Goal: Information Seeking & Learning: Learn about a topic

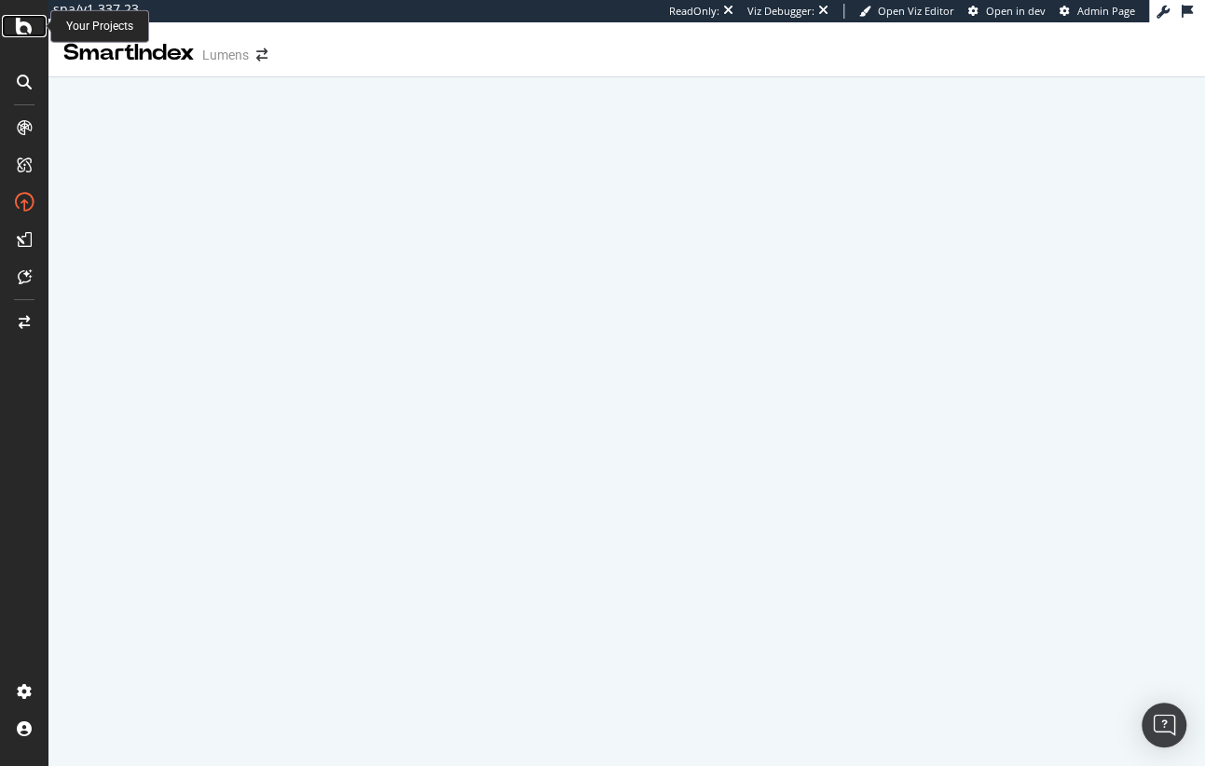
click at [29, 28] on icon at bounding box center [24, 26] width 17 height 22
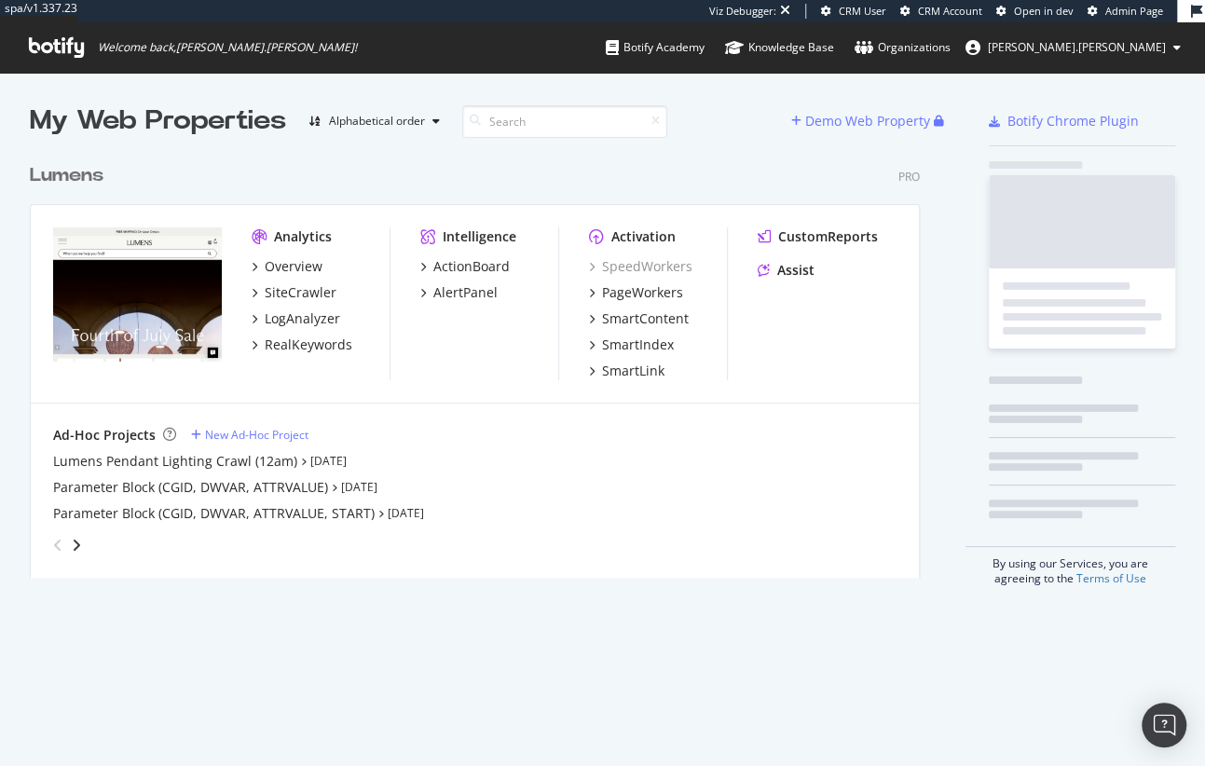
scroll to position [429, 895]
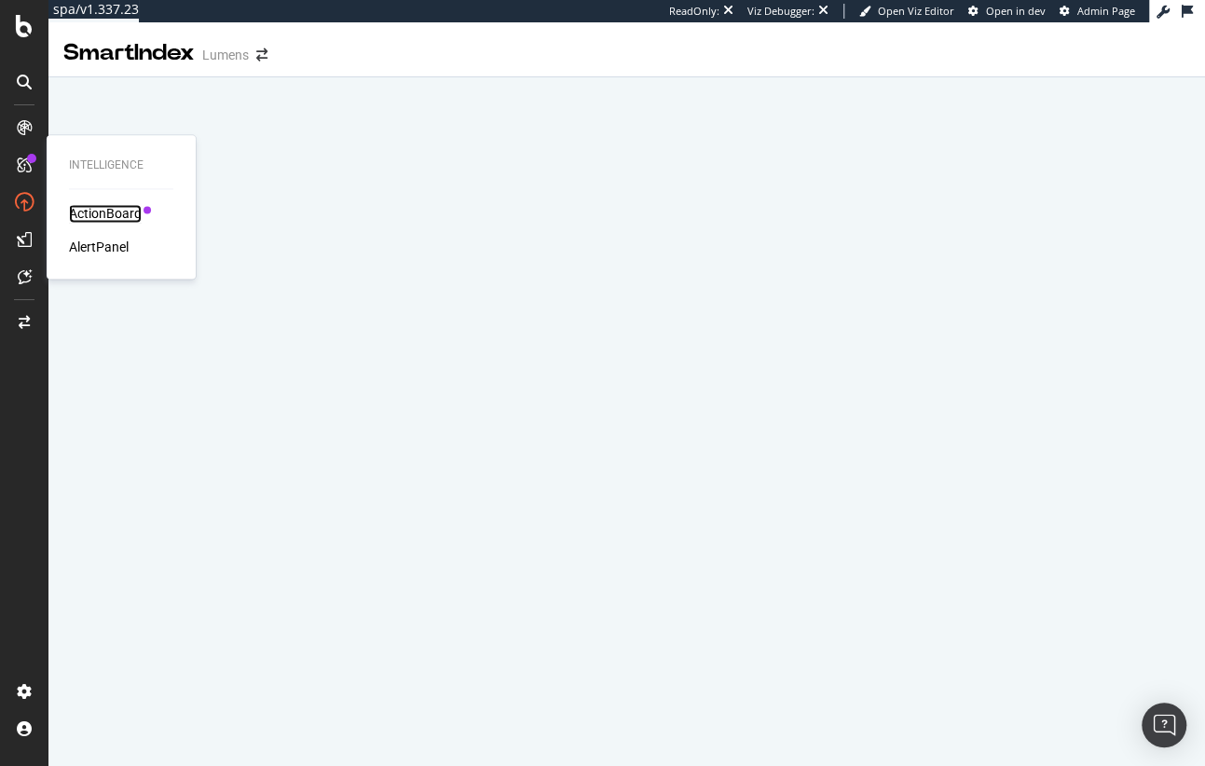
click at [88, 214] on div "ActionBoard" at bounding box center [105, 213] width 73 height 19
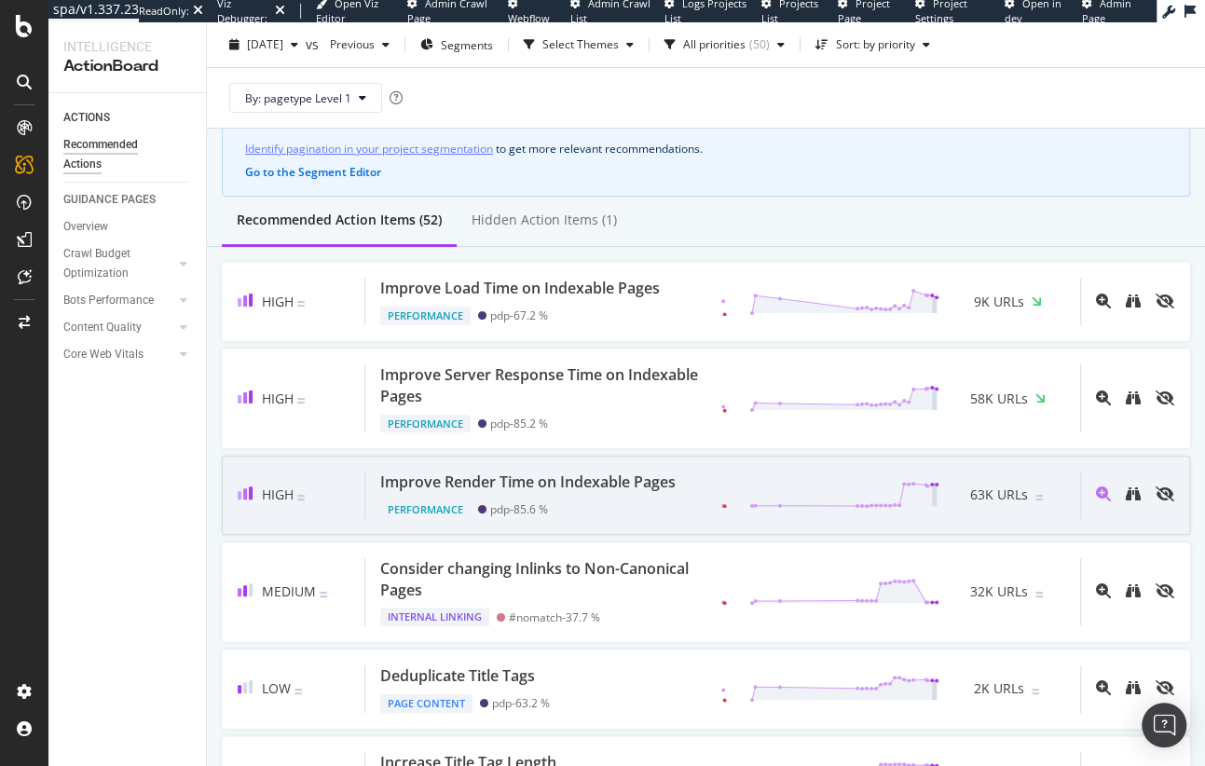
scroll to position [94, 0]
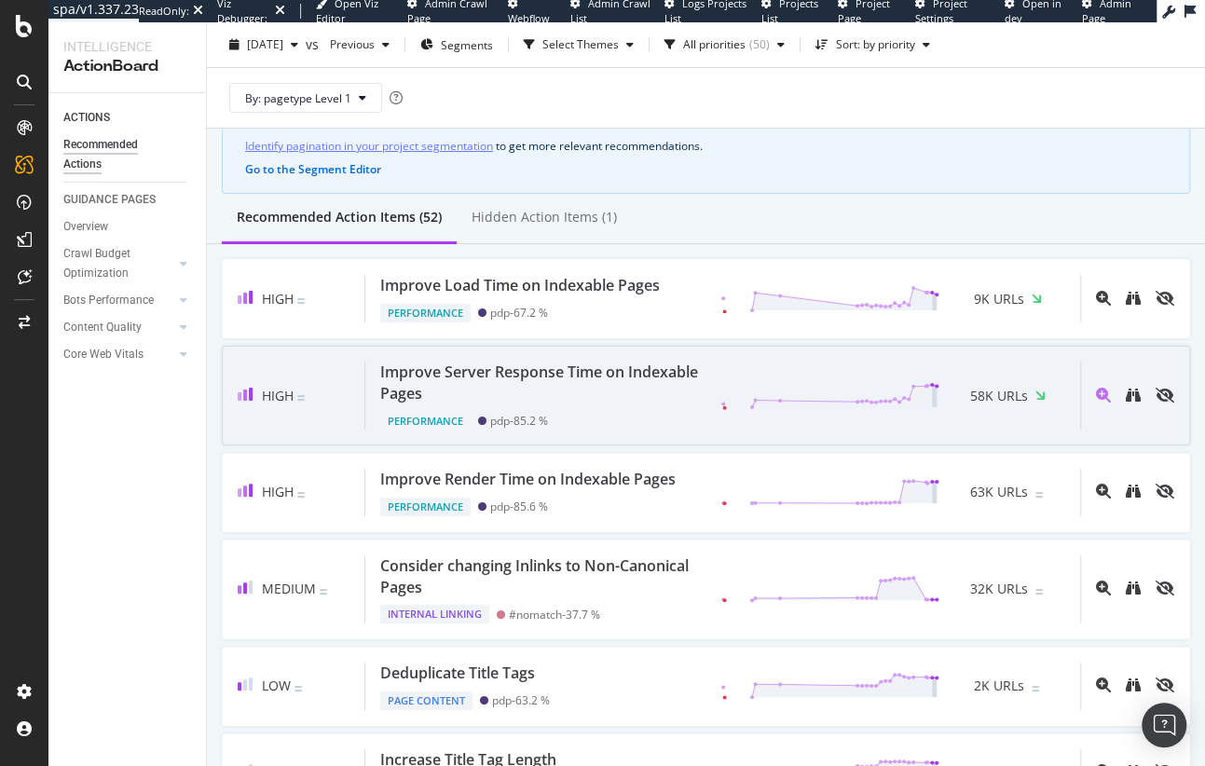
click at [618, 406] on div "Performance pdp - 85.2 %" at bounding box center [542, 418] width 325 height 26
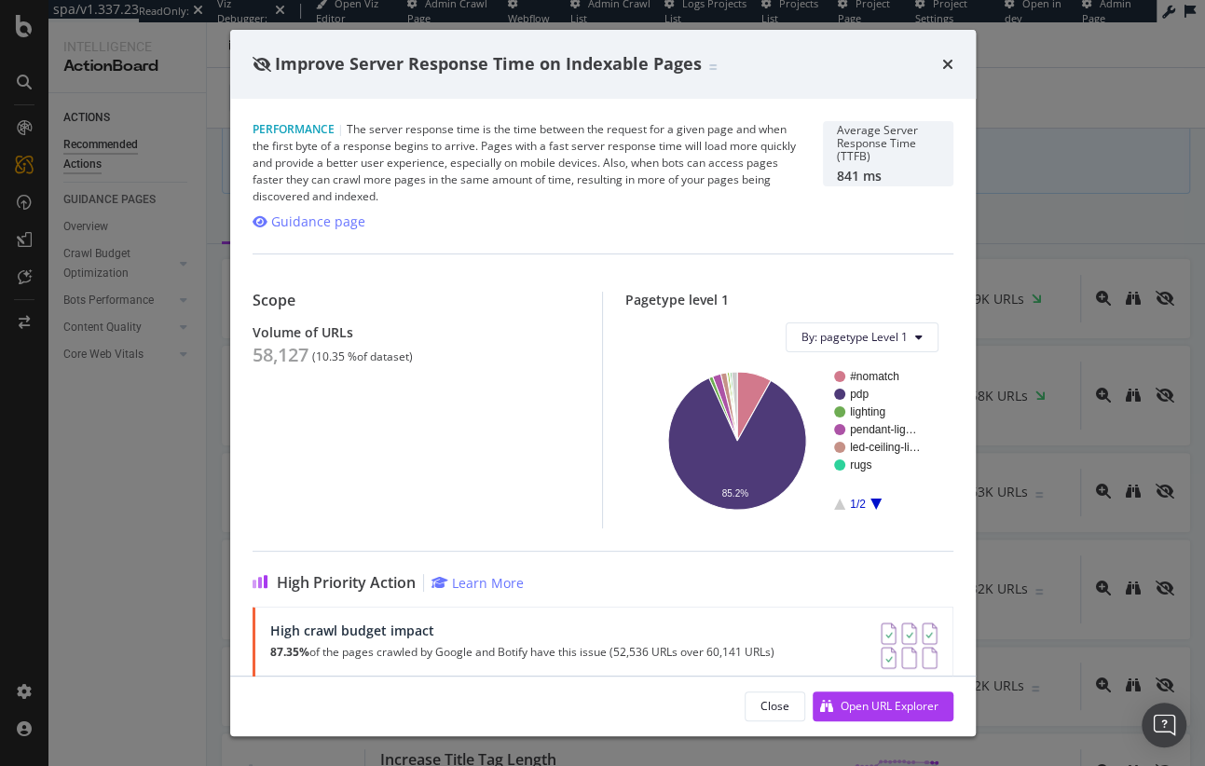
drag, startPoint x: 949, startPoint y: 61, endPoint x: 928, endPoint y: 89, distance: 35.4
click at [949, 61] on icon "times" at bounding box center [947, 64] width 11 height 15
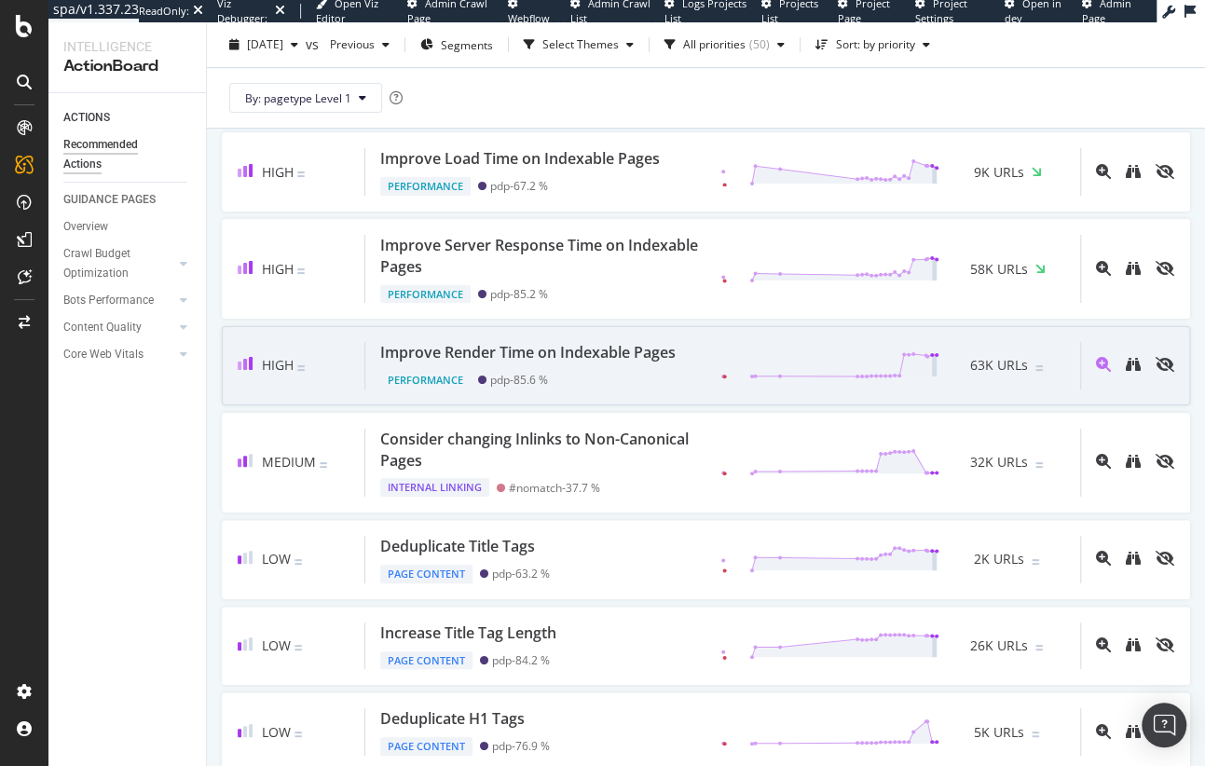
scroll to position [222, 0]
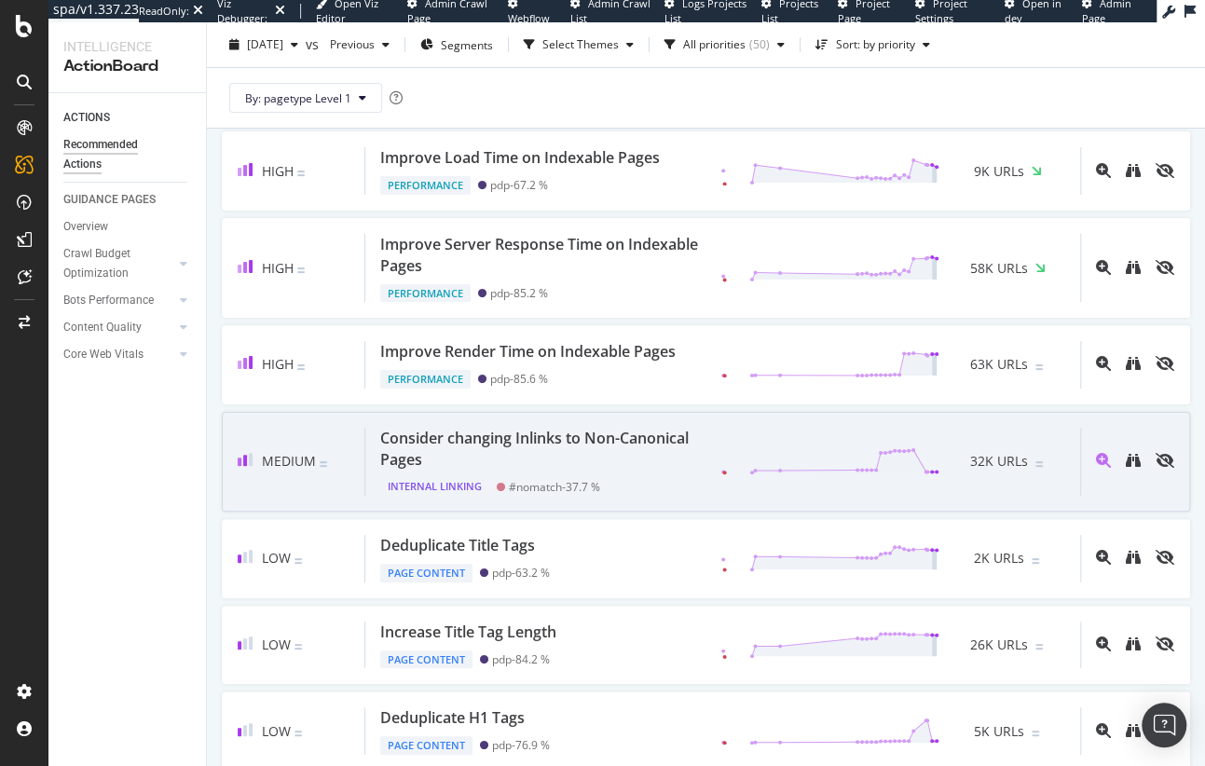
click at [578, 433] on div "Consider changing Inlinks to Non-Canonical Pages" at bounding box center [539, 449] width 318 height 43
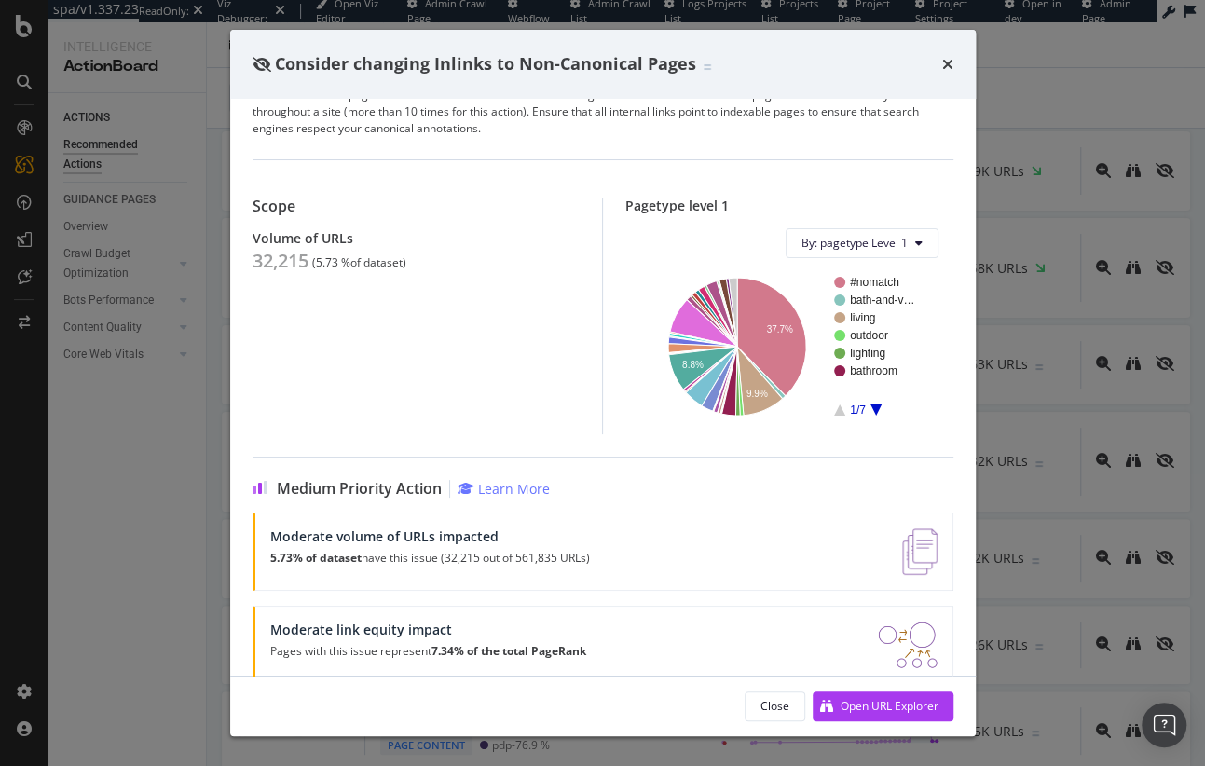
scroll to position [172, 0]
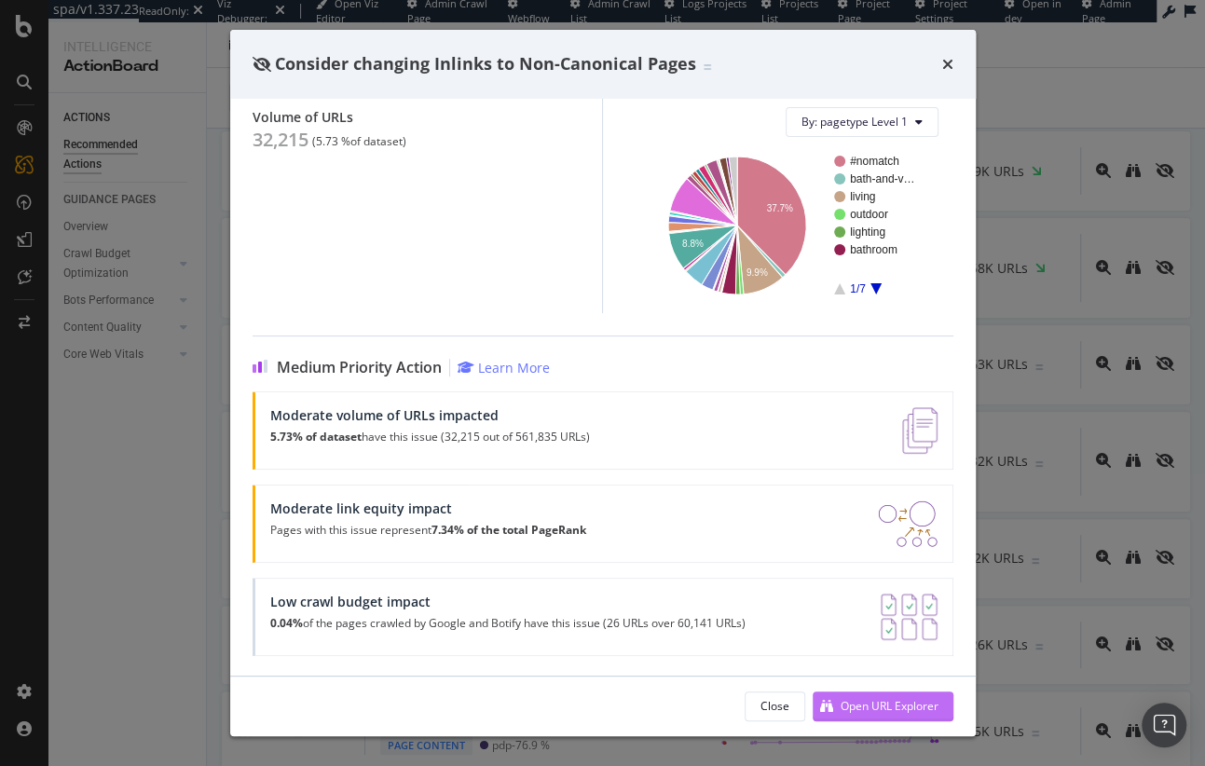
click at [872, 712] on div "Open URL Explorer" at bounding box center [890, 706] width 98 height 16
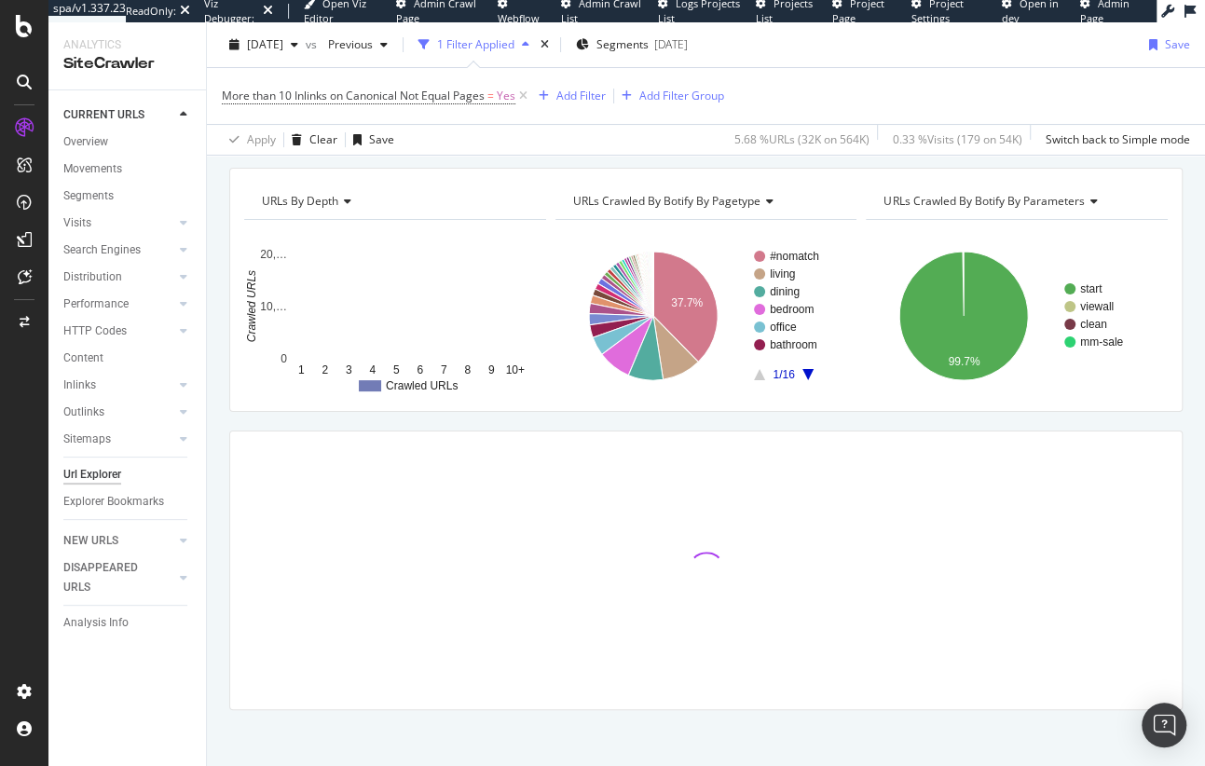
scroll to position [65, 0]
